Goal: Task Accomplishment & Management: Complete application form

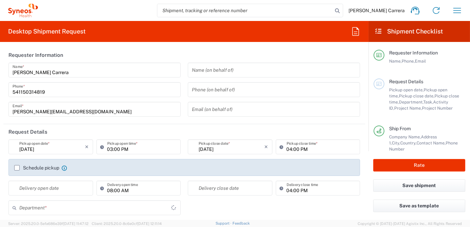
type input "3190"
type input "[GEOGRAPHIC_DATA]"
type input "Syneos Health Argentina SA"
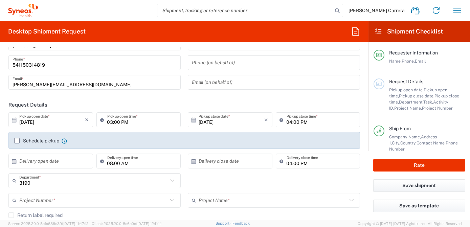
scroll to position [61, 0]
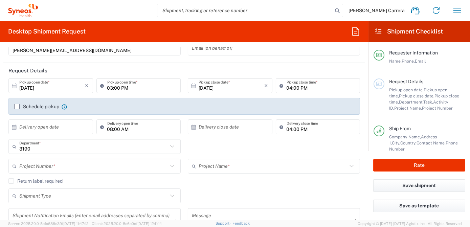
click at [59, 162] on input "text" at bounding box center [93, 166] width 148 height 12
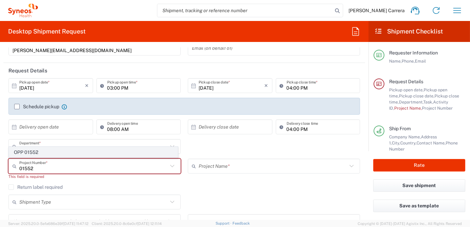
click at [45, 153] on span "OPP 01552" at bounding box center [93, 152] width 168 height 10
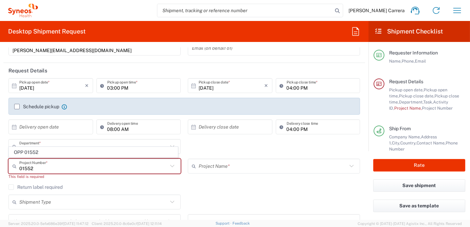
type input "OPP 01552"
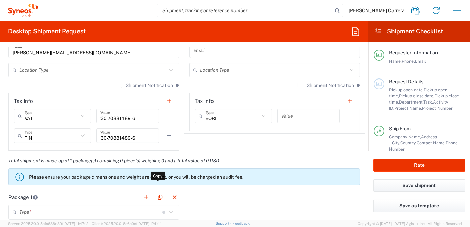
type input "802-AMO-002"
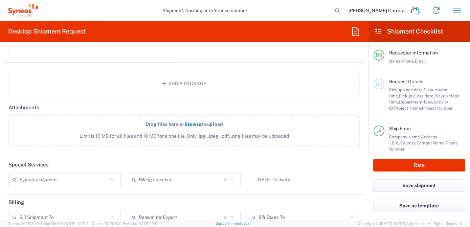
scroll to position [738, 0]
click at [169, 173] on input "text" at bounding box center [181, 179] width 85 height 12
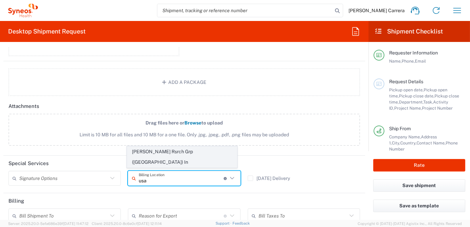
click at [166, 158] on span "[PERSON_NAME] Rsrch Grp ([GEOGRAPHIC_DATA]) In" at bounding box center [182, 156] width 110 height 21
type input "[PERSON_NAME] Rsrch Grp ([GEOGRAPHIC_DATA]) In"
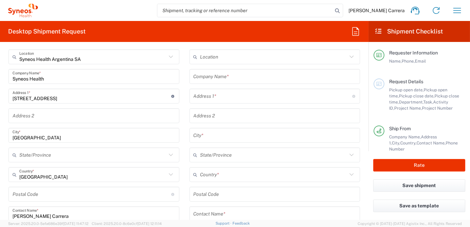
scroll to position [215, 0]
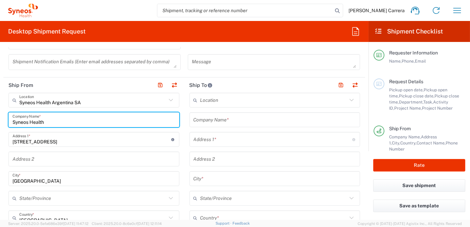
drag, startPoint x: 60, startPoint y: 121, endPoint x: -1, endPoint y: 115, distance: 61.9
click at [0, 115] on html "[PERSON_NAME] Carrera Home Shipment estimator Shipment tracking Desktop shipmen…" at bounding box center [235, 113] width 470 height 227
type input "raven"
drag, startPoint x: 40, startPoint y: 122, endPoint x: 0, endPoint y: 120, distance: 39.6
click at [0, 121] on html "[PERSON_NAME] Carrera Home Shipment estimator Shipment tracking Desktop shipmen…" at bounding box center [235, 113] width 470 height 227
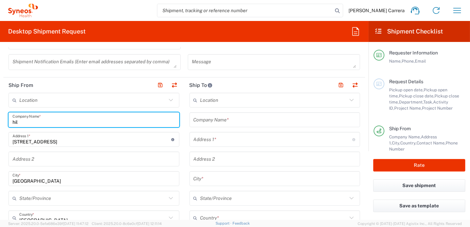
type input "hill"
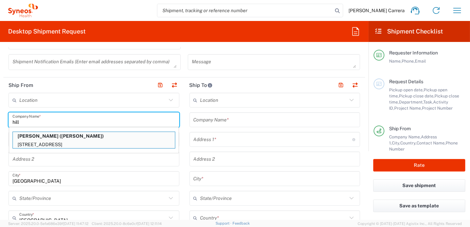
drag, startPoint x: 35, startPoint y: 121, endPoint x: 0, endPoint y: 115, distance: 35.7
click at [0, 115] on html "[PERSON_NAME] Carrera Home Shipment estimator Shipment tracking Desktop shipmen…" at bounding box center [235, 113] width 470 height 227
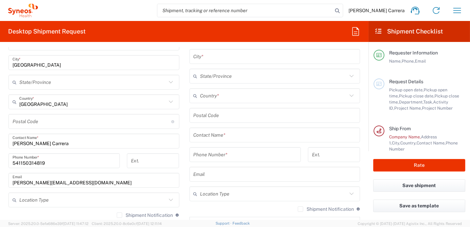
scroll to position [338, 0]
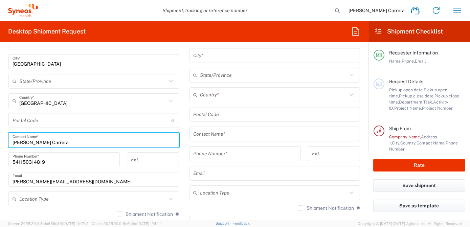
drag, startPoint x: 105, startPoint y: 144, endPoint x: 0, endPoint y: 139, distance: 105.3
click at [0, 139] on html "[PERSON_NAME] Carrera Home Shipment estimator Shipment tracking Desktop shipmen…" at bounding box center [235, 113] width 470 height 227
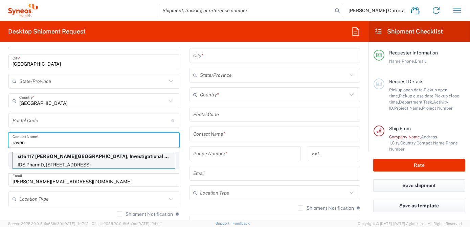
type input "raven"
click at [47, 162] on p "IDS PharmD, [STREET_ADDRESS]" at bounding box center [94, 165] width 162 height 8
type input "site 117 [PERSON_NAME][GEOGRAPHIC_DATA], Investigational Drug Service Pharmacy"
type input "IDS PharmD, [STREET_ADDRESS]"
type input "Room 19-371"
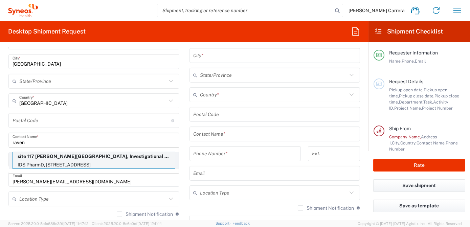
type input "[GEOGRAPHIC_DATA]"
type input "60611"
type input "[PERSON_NAME]"
type input "[PHONE_NUMBER]"
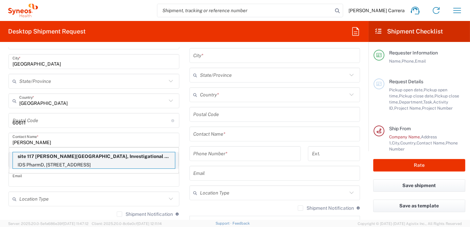
scroll to position [332, 0]
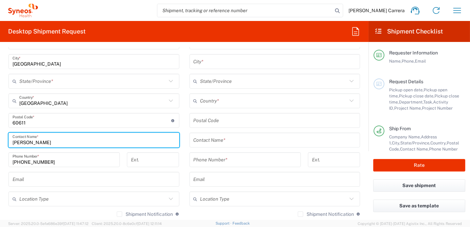
type input "[US_STATE]"
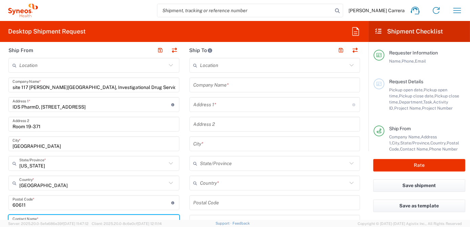
scroll to position [240, 0]
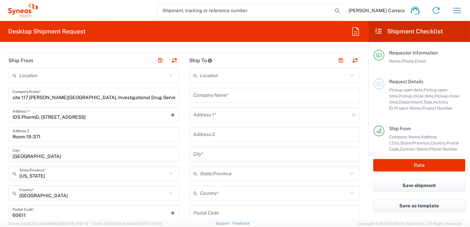
click at [222, 95] on input "text" at bounding box center [274, 95] width 163 height 12
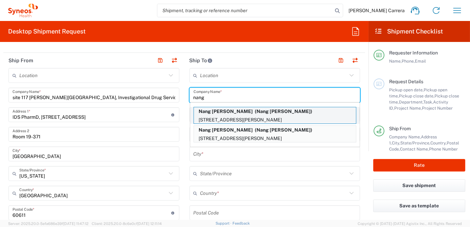
click at [224, 114] on p "Nang [PERSON_NAME] (Nang [PERSON_NAME])" at bounding box center [275, 111] width 162 height 8
type input "Nang [PERSON_NAME]"
type input "[STREET_ADDRESS][PERSON_NAME]"
type input "[GEOGRAPHIC_DATA]"
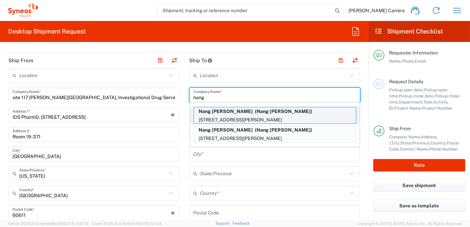
type input "60657"
type input "Nang [PERSON_NAME]"
type input "[PHONE_NUMBER]"
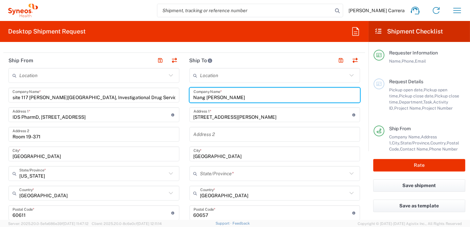
type input "[US_STATE]"
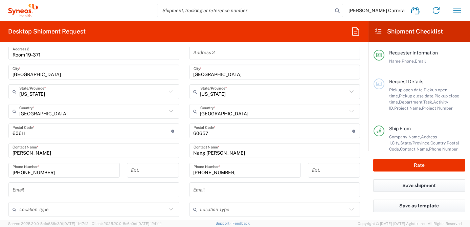
scroll to position [332, 0]
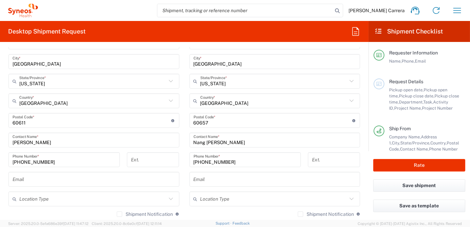
click at [239, 143] on input "Nang [PERSON_NAME]" at bounding box center [274, 140] width 163 height 12
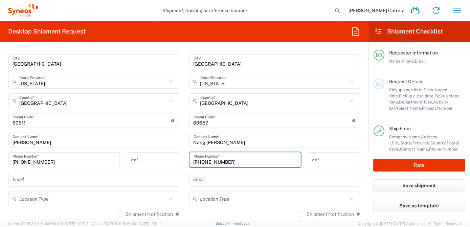
click at [232, 159] on input "[PHONE_NUMBER]" at bounding box center [244, 160] width 103 height 12
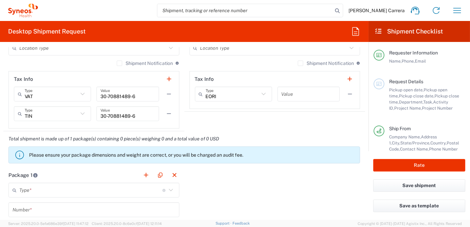
scroll to position [486, 0]
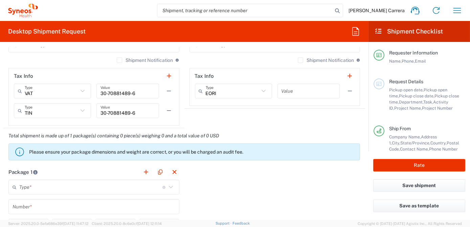
click at [50, 184] on input "text" at bounding box center [90, 187] width 143 height 12
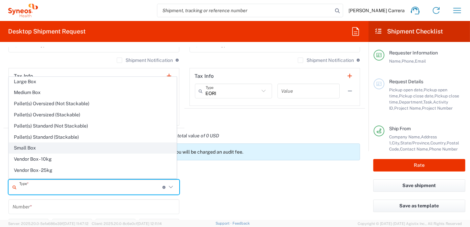
scroll to position [18, 0]
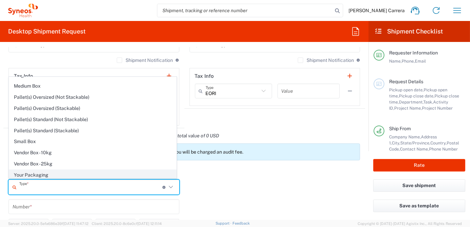
click at [40, 172] on span "Your Packaging" at bounding box center [92, 175] width 167 height 10
type input "Your Packaging"
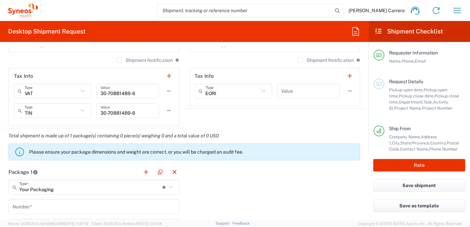
click at [25, 204] on input "text" at bounding box center [94, 207] width 163 height 12
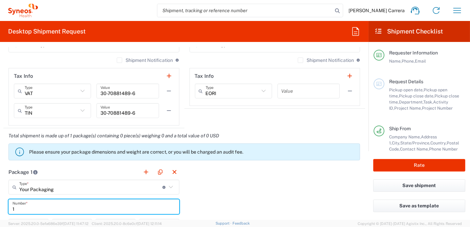
scroll to position [547, 0]
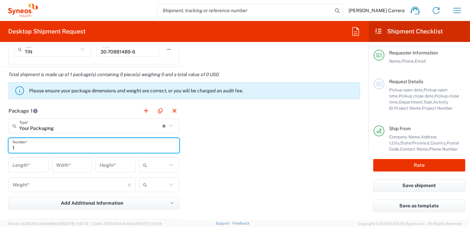
type input "1"
click at [28, 163] on input "number" at bounding box center [29, 165] width 32 height 12
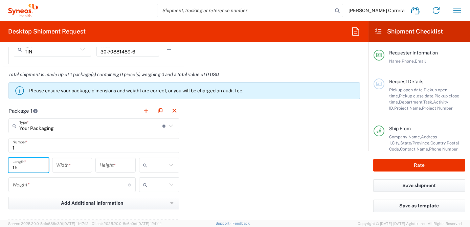
type input "15"
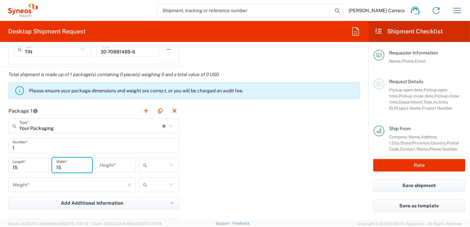
type input "15"
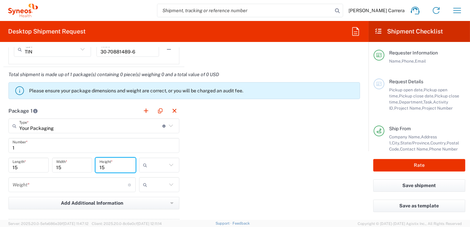
type input "15"
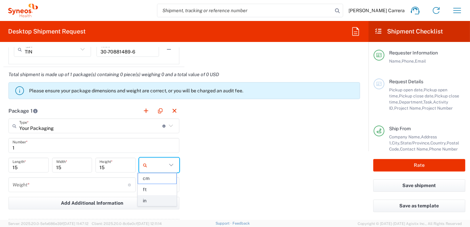
click at [159, 201] on span "in" at bounding box center [157, 201] width 38 height 10
type input "in"
click at [92, 185] on input "number" at bounding box center [70, 185] width 115 height 12
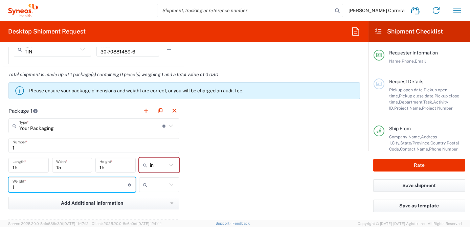
type input "1"
click at [172, 184] on icon at bounding box center [171, 184] width 9 height 9
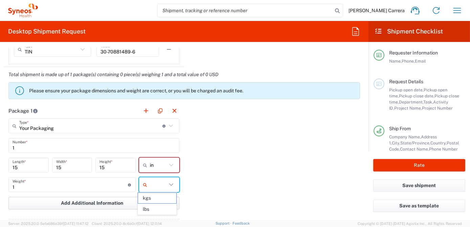
click at [160, 206] on span "lbs" at bounding box center [157, 209] width 38 height 10
type input "lbs"
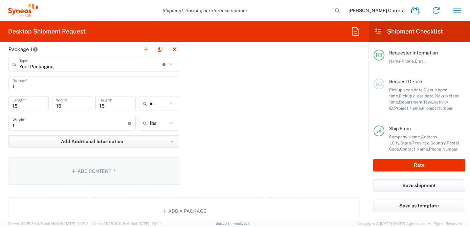
click at [66, 164] on button "Add Content *" at bounding box center [93, 171] width 171 height 28
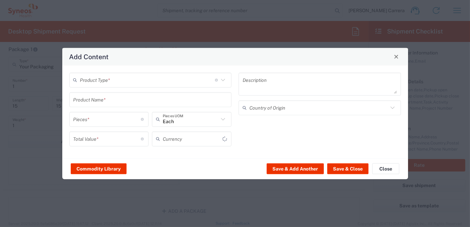
type input "US Dollar"
click at [128, 82] on input "text" at bounding box center [147, 80] width 135 height 12
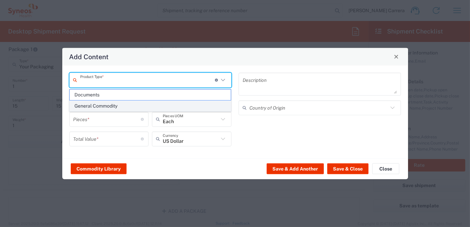
click at [117, 108] on span "General Commodity" at bounding box center [150, 106] width 161 height 10
type input "General Commodity"
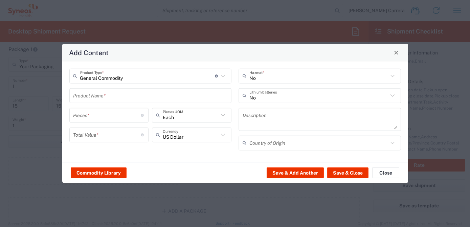
click at [105, 99] on input "text" at bounding box center [150, 96] width 154 height 12
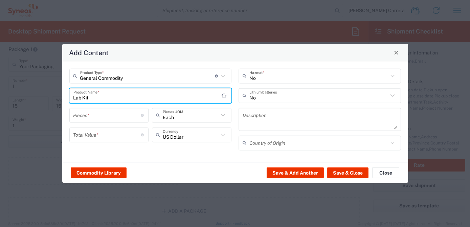
type input "Lab Kit"
click at [85, 116] on input "number" at bounding box center [107, 115] width 68 height 12
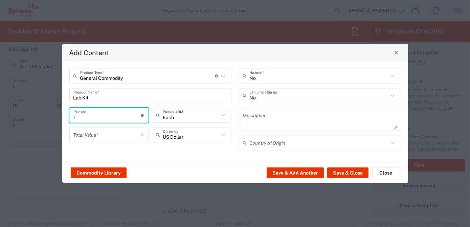
type input "1"
click at [79, 132] on input "number" at bounding box center [107, 135] width 68 height 12
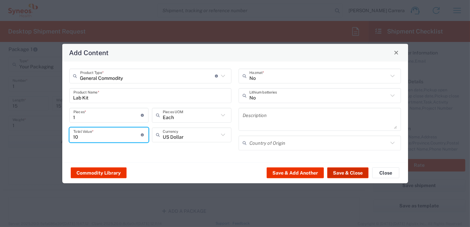
type input "10"
click at [348, 175] on button "Save & Close" at bounding box center [347, 172] width 41 height 11
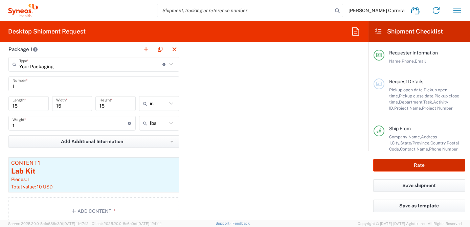
click at [418, 166] on button "Rate" at bounding box center [419, 165] width 92 height 13
type input "OPP 01552"
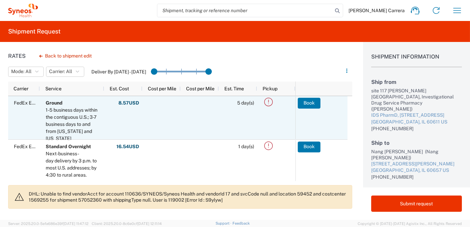
scroll to position [30, 0]
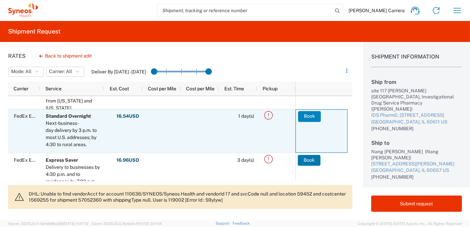
click at [304, 118] on button "Book" at bounding box center [309, 116] width 23 height 11
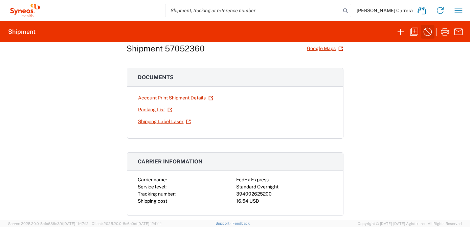
scroll to position [30, 0]
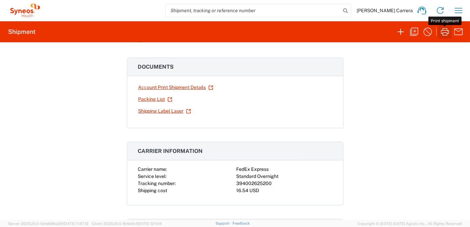
click at [442, 34] on icon "button" at bounding box center [444, 31] width 11 height 11
